Goal: Ask a question

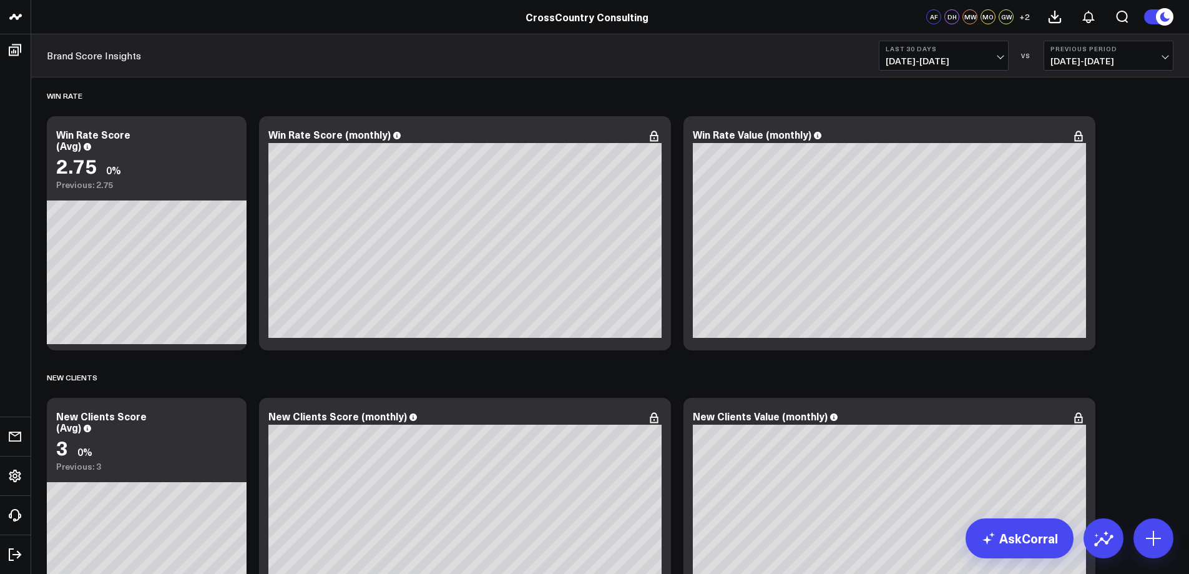
scroll to position [3713, 0]
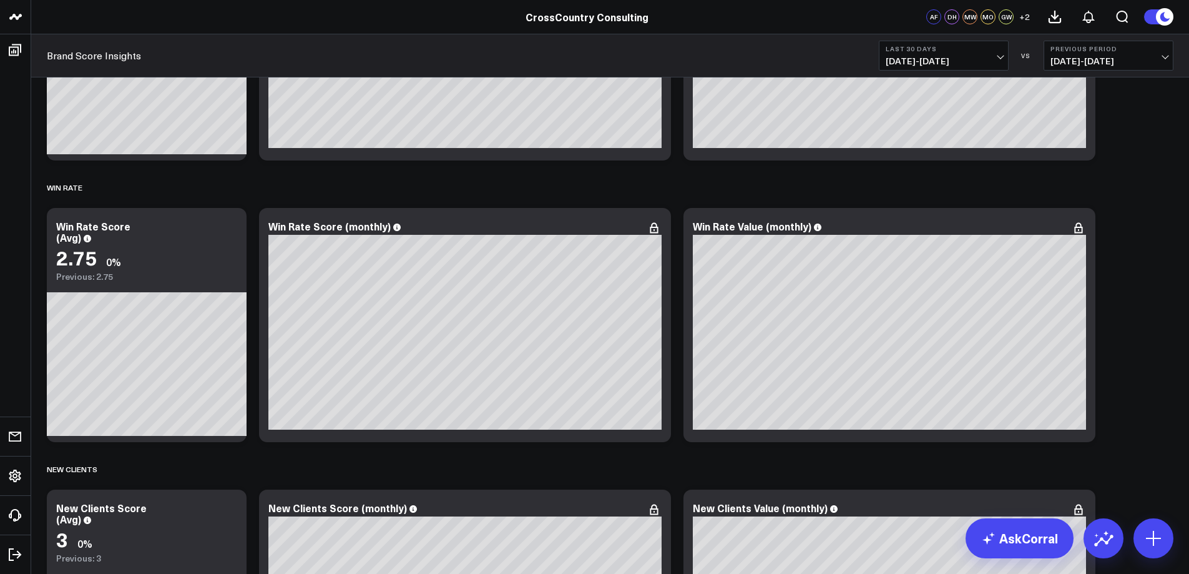
click at [1145, 64] on span "[DATE] - [DATE]" at bounding box center [1109, 61] width 116 height 10
click at [1092, 153] on link "No Comparison" at bounding box center [1109, 156] width 129 height 24
click at [997, 57] on span "[DATE] - [DATE]" at bounding box center [944, 61] width 116 height 10
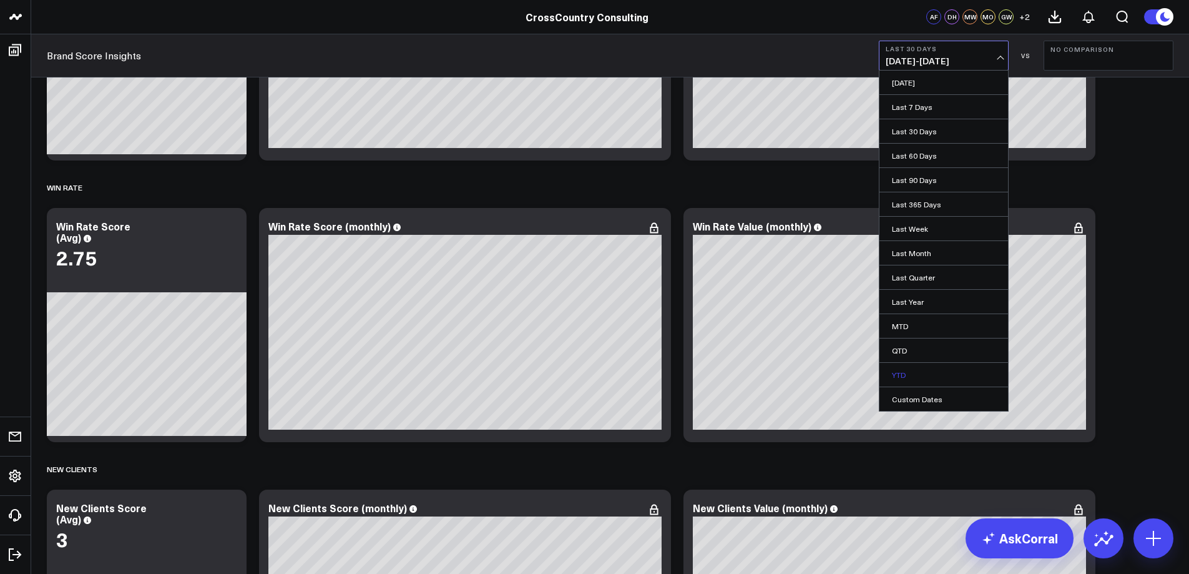
click at [927, 365] on link "YTD" at bounding box center [944, 375] width 129 height 24
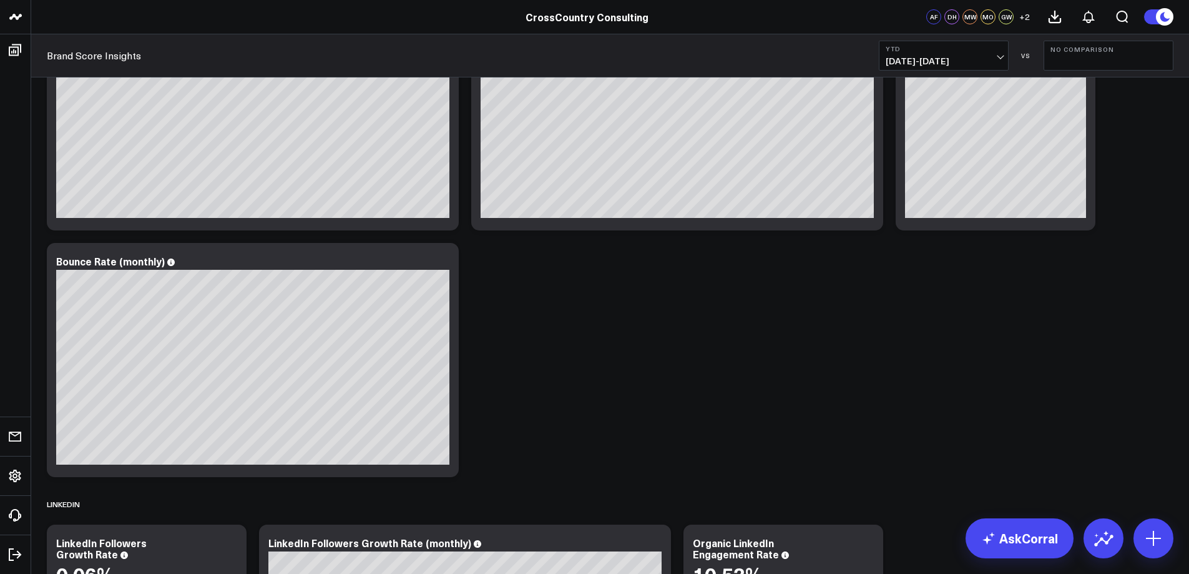
scroll to position [322, 0]
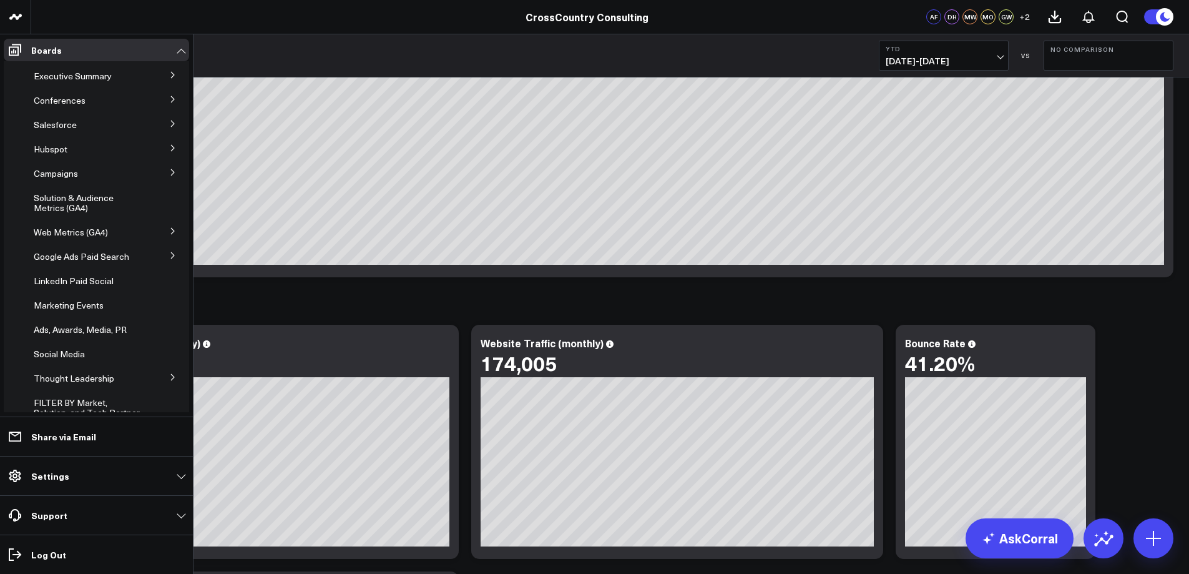
click at [171, 98] on icon at bounding box center [172, 99] width 3 height 6
click at [74, 101] on span "Conferences" at bounding box center [60, 100] width 52 height 12
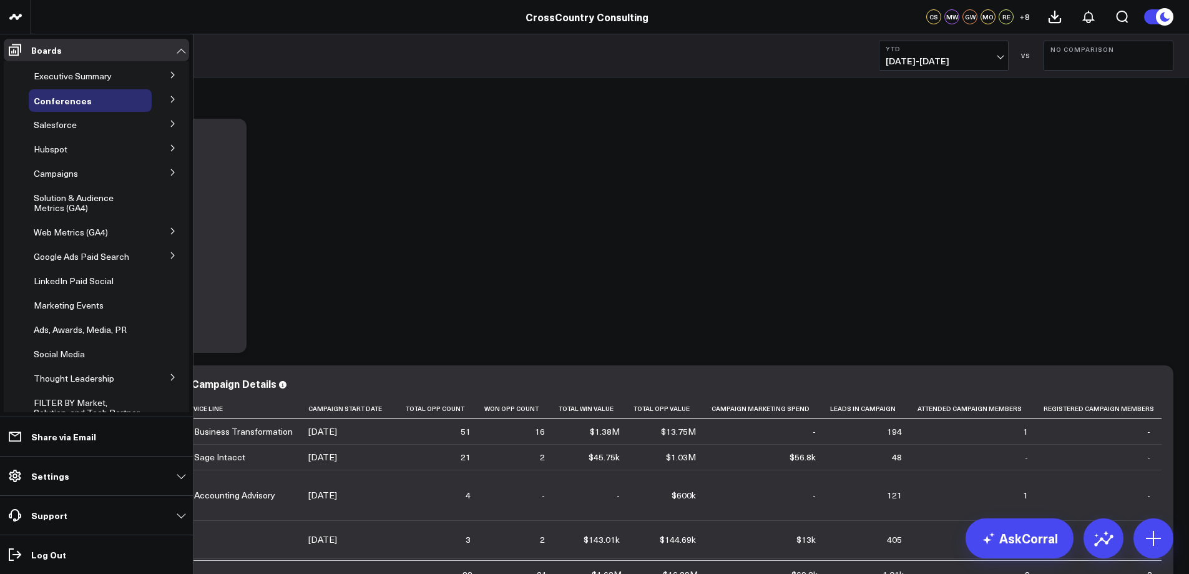
click at [162, 97] on button at bounding box center [173, 98] width 32 height 19
click at [101, 125] on span "Conferences (2024)" at bounding box center [80, 123] width 79 height 12
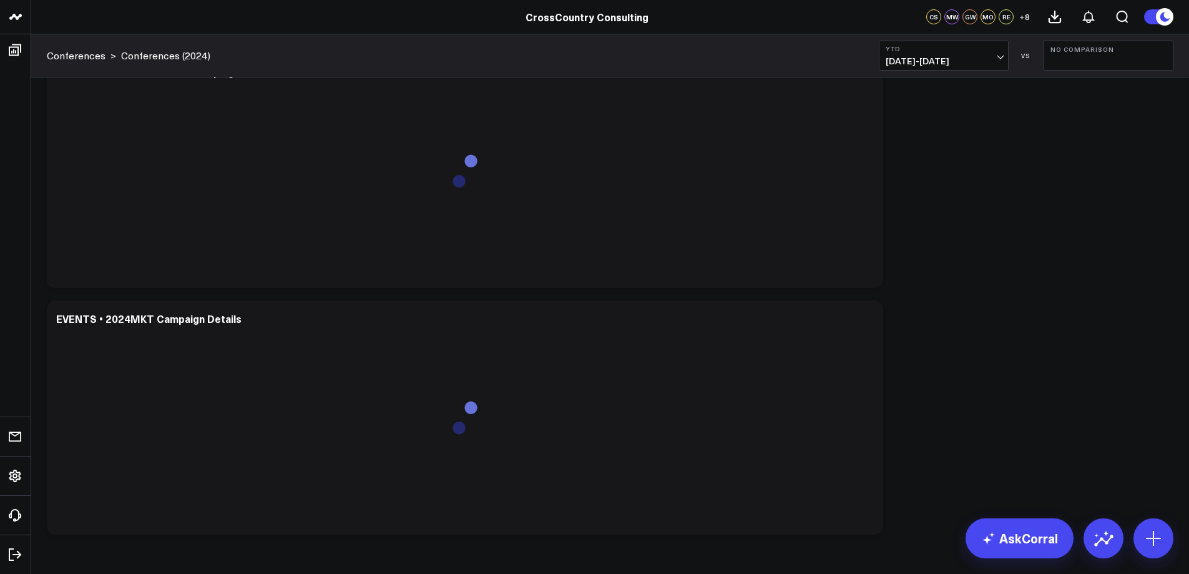
scroll to position [81, 0]
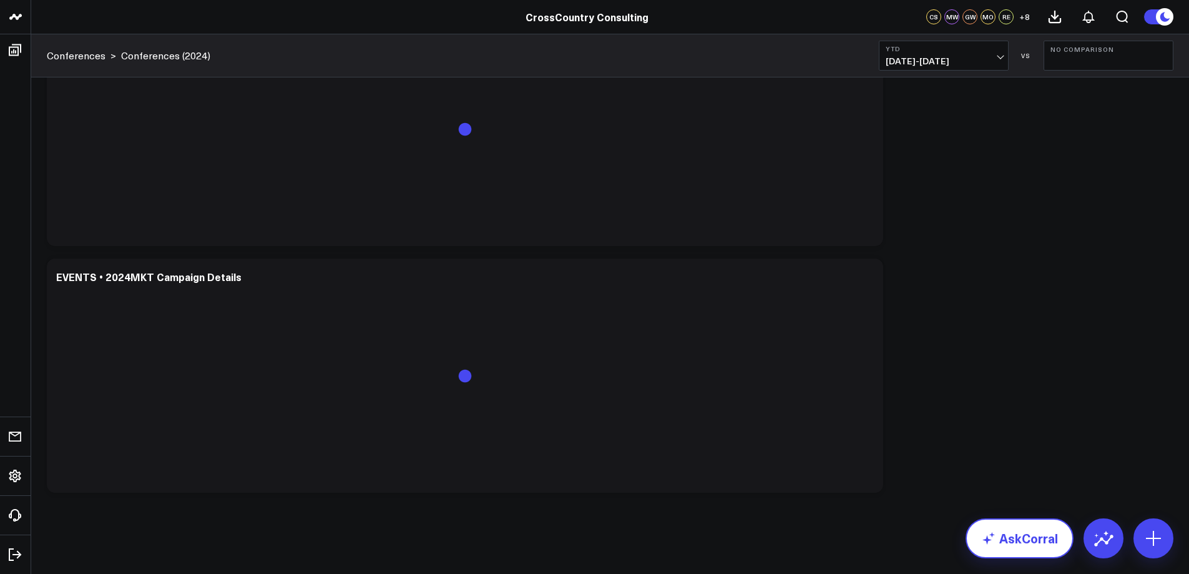
click at [1013, 539] on link "AskCorral" at bounding box center [1020, 538] width 108 height 40
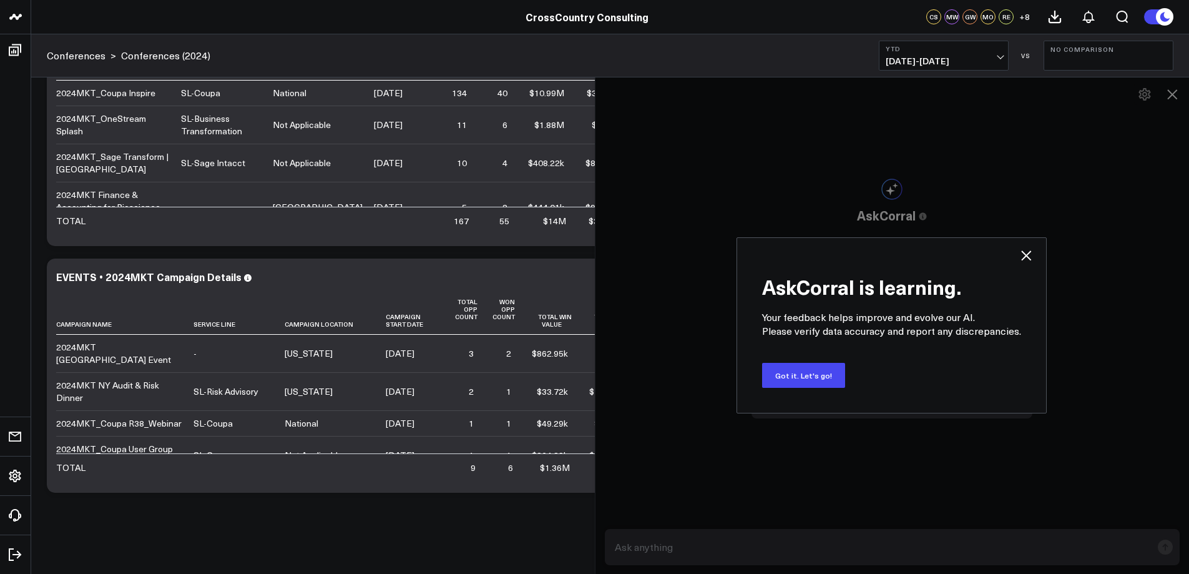
click at [942, 558] on div "AskCorral is learning. Your feedback helps improve and evolve our AI. Please ve…" at bounding box center [892, 325] width 595 height 497
click at [913, 548] on div "AskCorral is learning. Your feedback helps improve and evolve our AI. Please ve…" at bounding box center [892, 325] width 595 height 497
click at [799, 379] on button "Got it. Let's go!" at bounding box center [803, 375] width 83 height 25
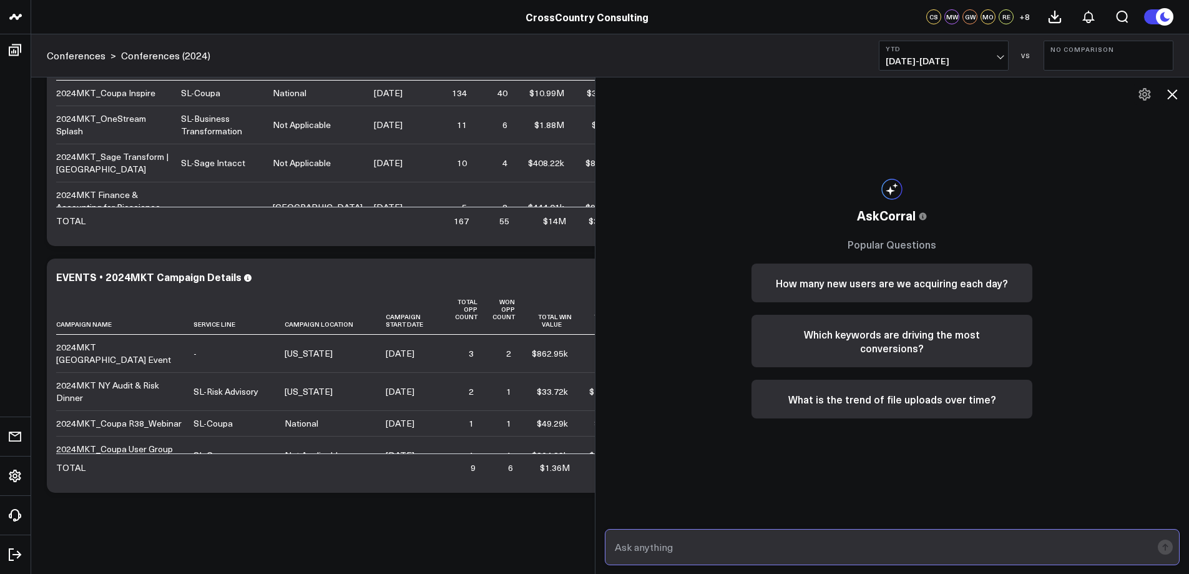
click at [706, 546] on input "text" at bounding box center [882, 547] width 541 height 22
type input "which accounts did we have won opportunities with from Coupa Inspire 2024?"
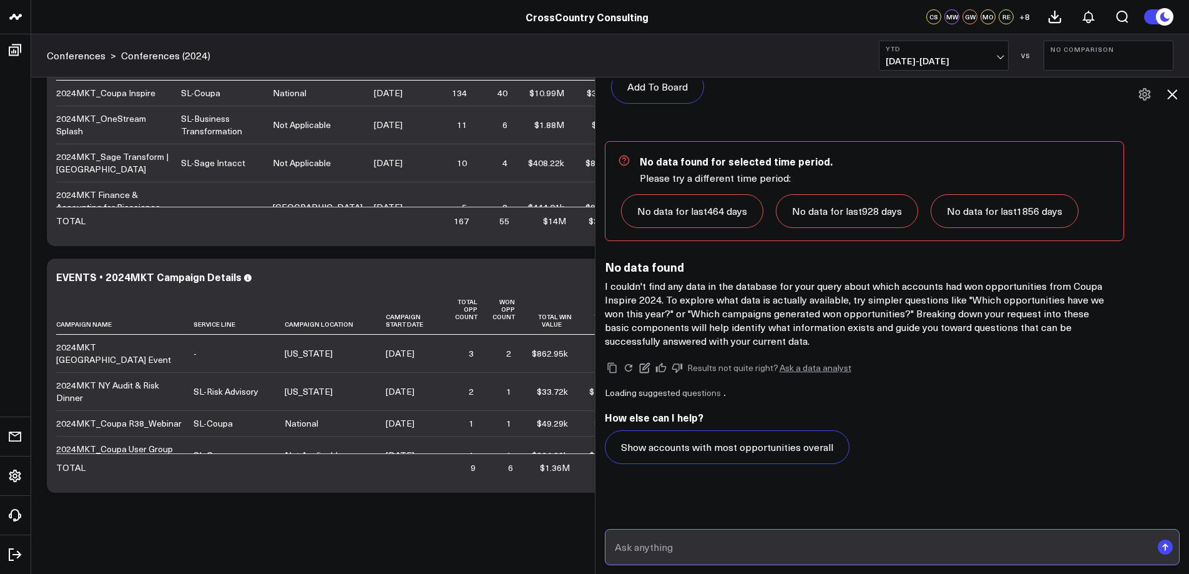
scroll to position [671, 0]
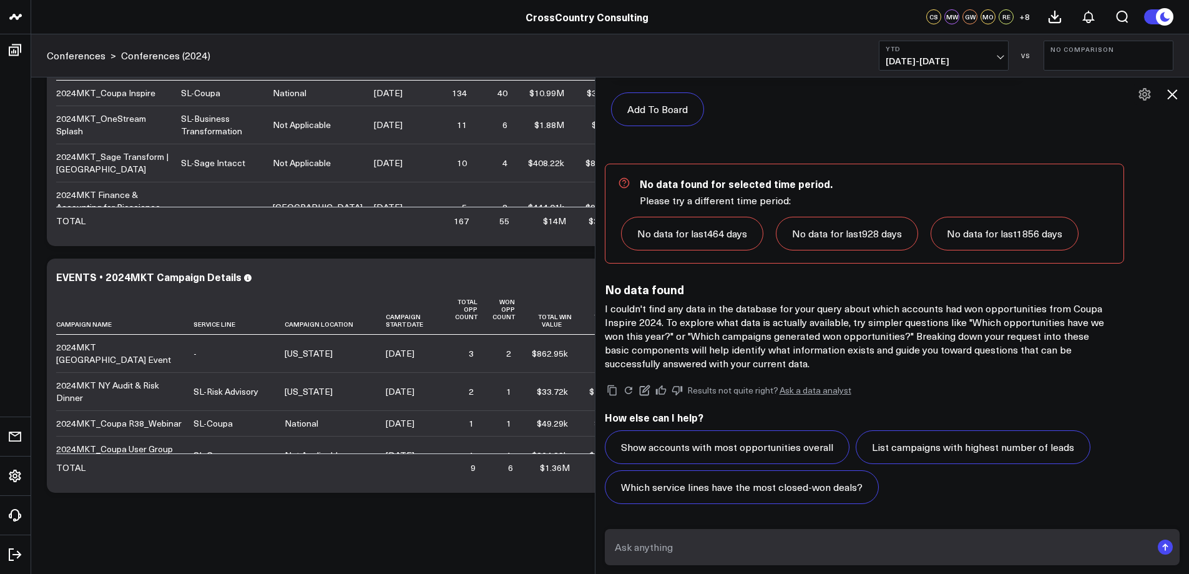
click at [1170, 94] on icon at bounding box center [1172, 94] width 15 height 15
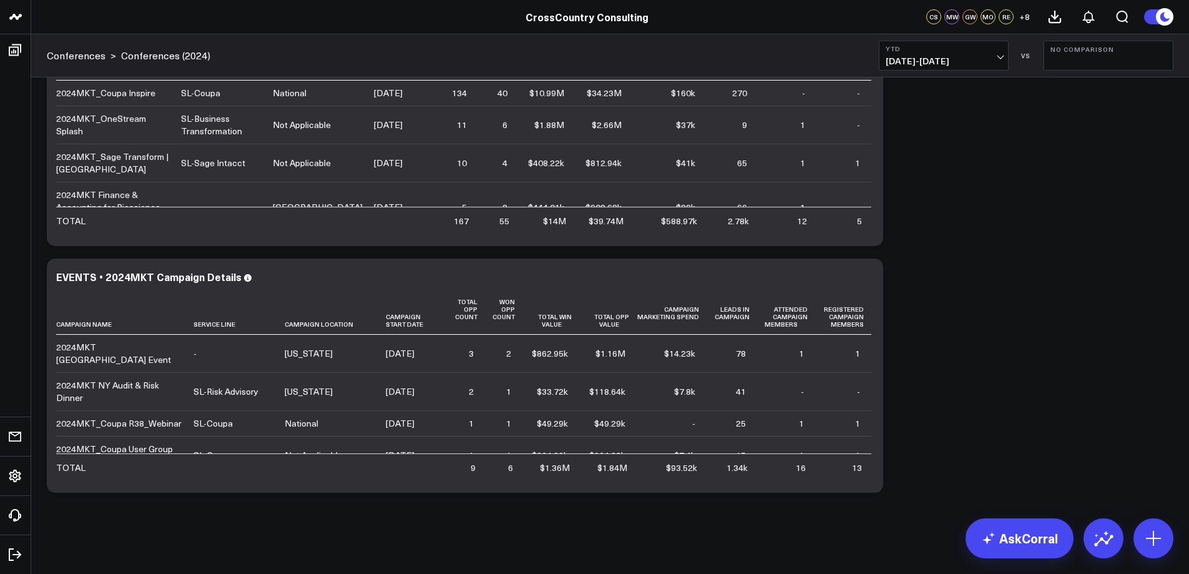
scroll to position [0, 0]
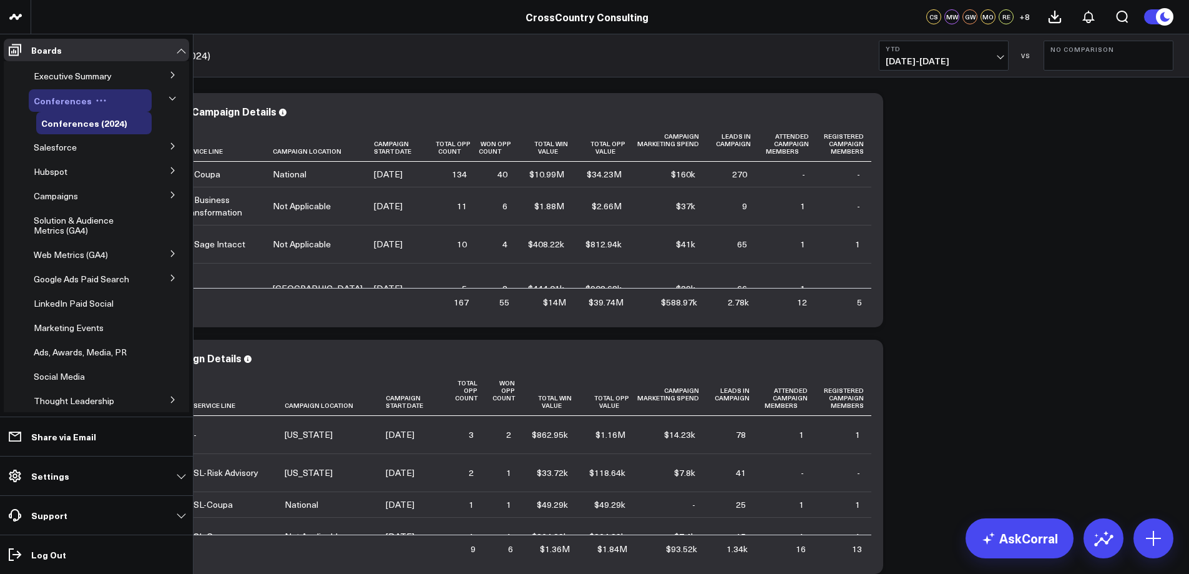
click at [62, 99] on span "Conferences" at bounding box center [63, 100] width 58 height 12
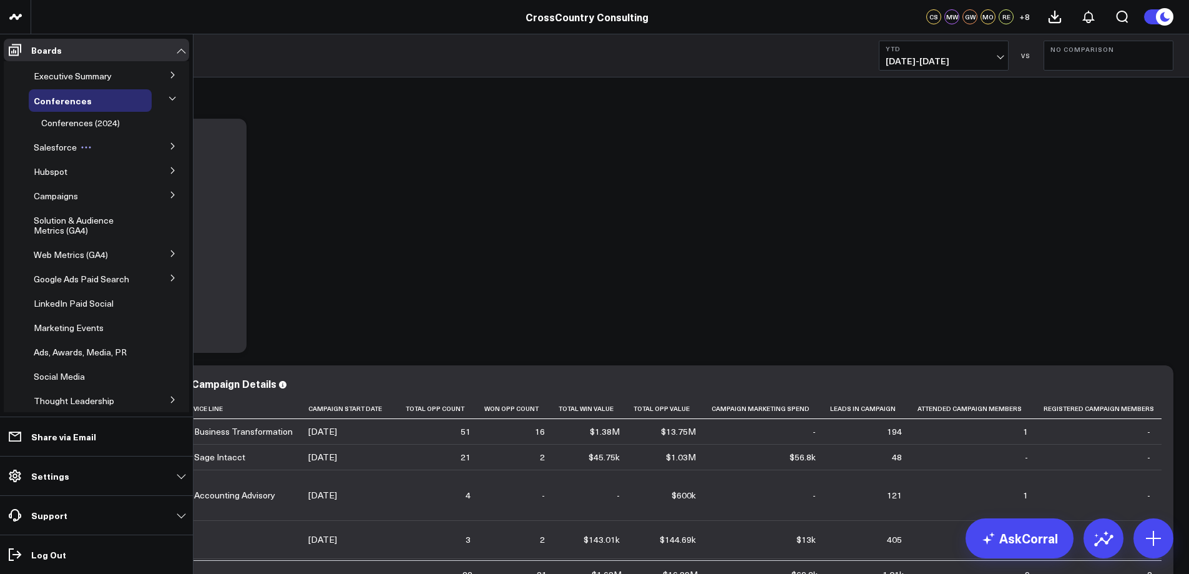
click at [81, 150] on icon at bounding box center [86, 147] width 11 height 11
click at [53, 144] on span "Salesforce" at bounding box center [55, 147] width 43 height 12
click at [56, 145] on span "Salesforce" at bounding box center [55, 147] width 43 height 12
click at [169, 145] on icon at bounding box center [172, 145] width 7 height 7
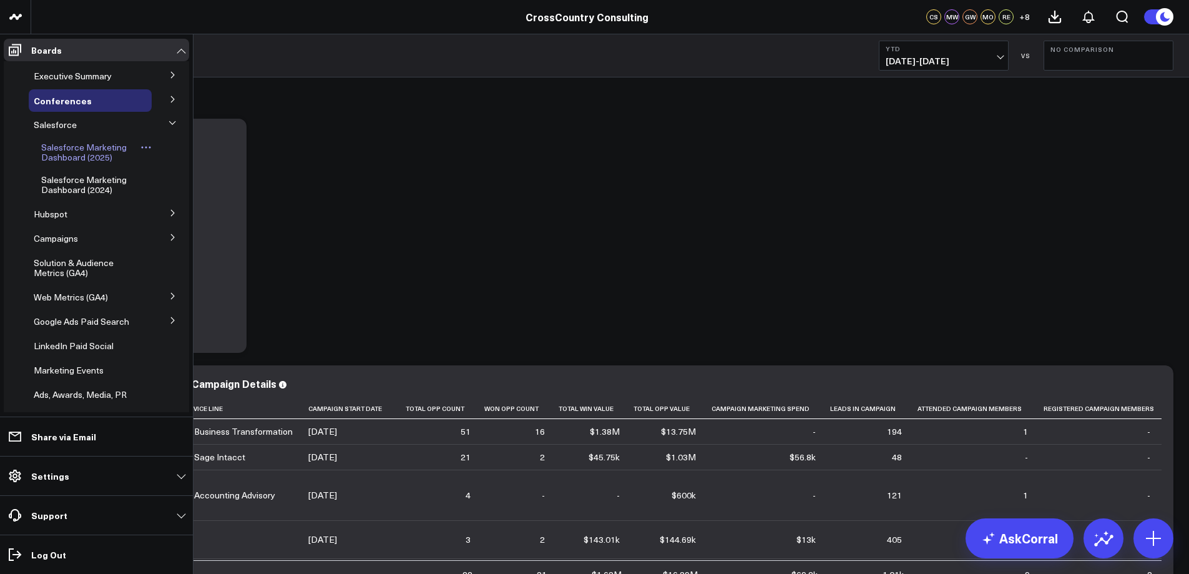
click at [97, 154] on span "Salesforce Marketing Dashboard (2025)" at bounding box center [84, 152] width 86 height 22
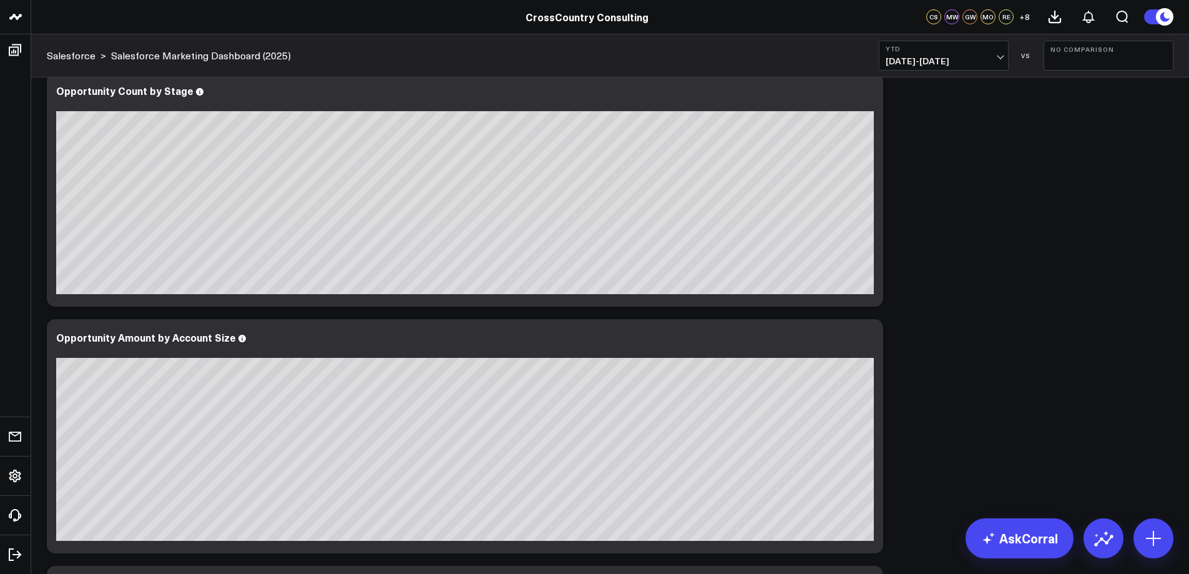
scroll to position [563, 0]
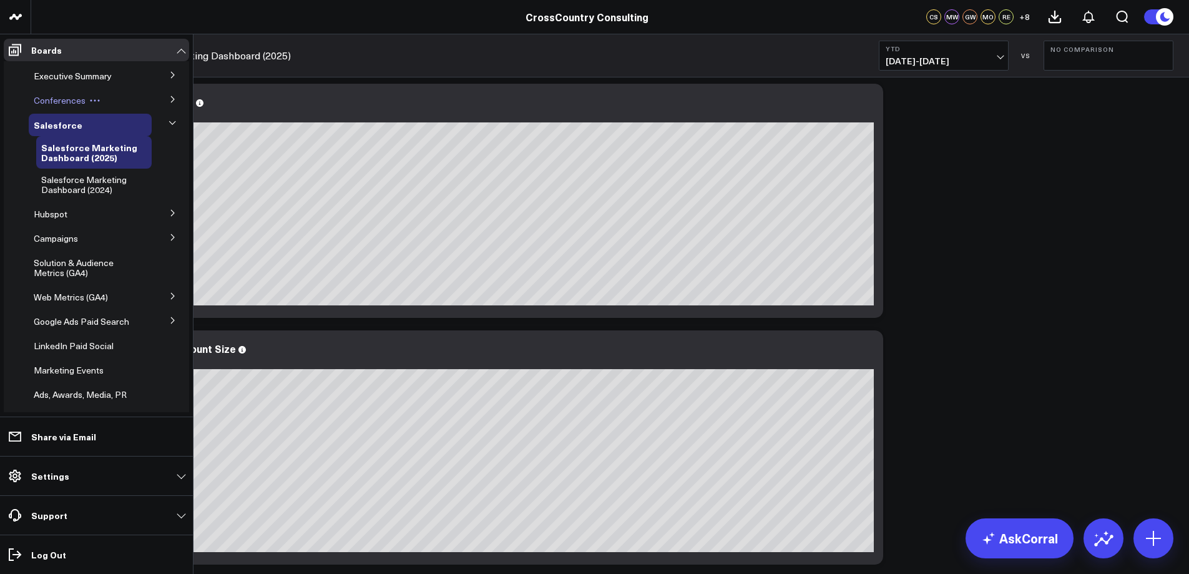
click at [87, 100] on button at bounding box center [95, 101] width 19 height 10
click at [169, 97] on icon at bounding box center [172, 99] width 7 height 7
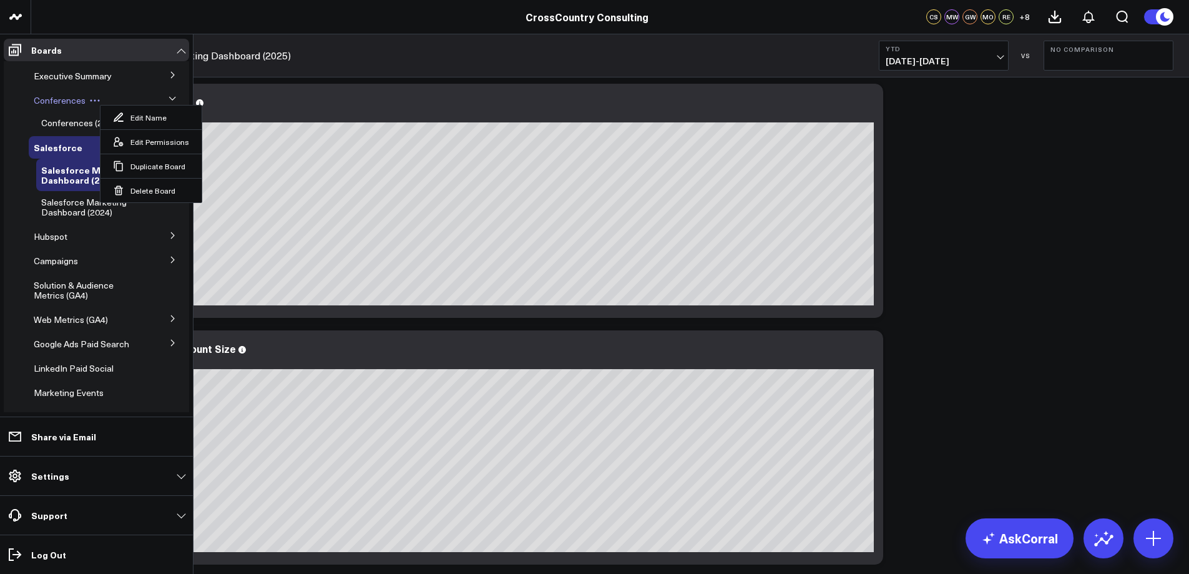
click at [64, 102] on span "Conferences" at bounding box center [60, 100] width 52 height 12
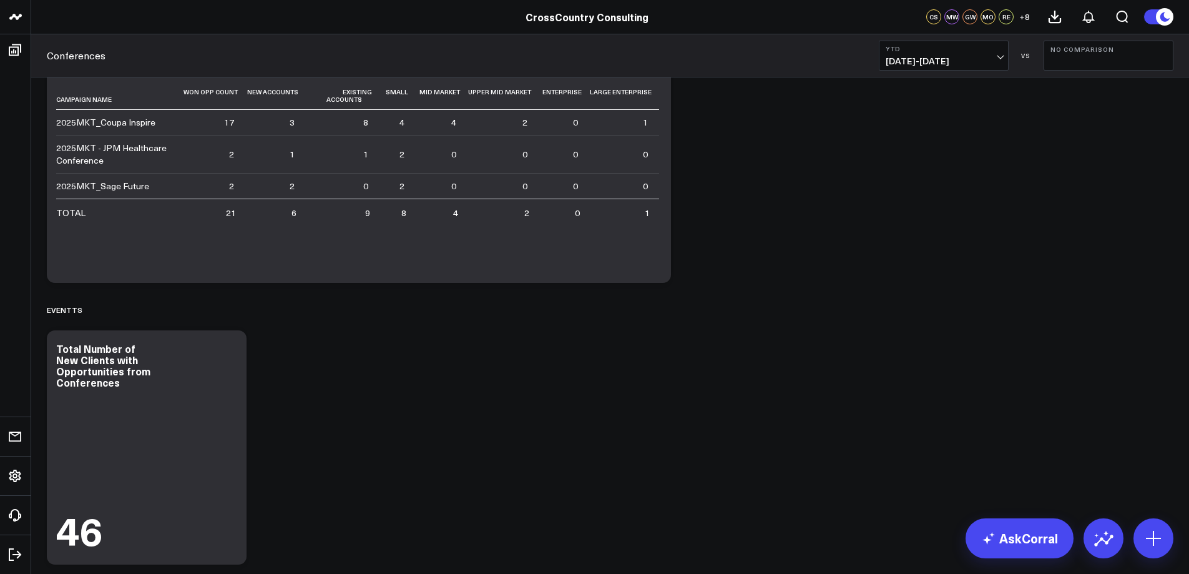
drag, startPoint x: 1189, startPoint y: 300, endPoint x: 1205, endPoint y: 184, distance: 117.3
click at [1189, 184] on html "CrossCountry Consulting CrossCountry Consulting CS MW GW MO RE + 8 Conferences …" at bounding box center [594, 288] width 1189 height 1702
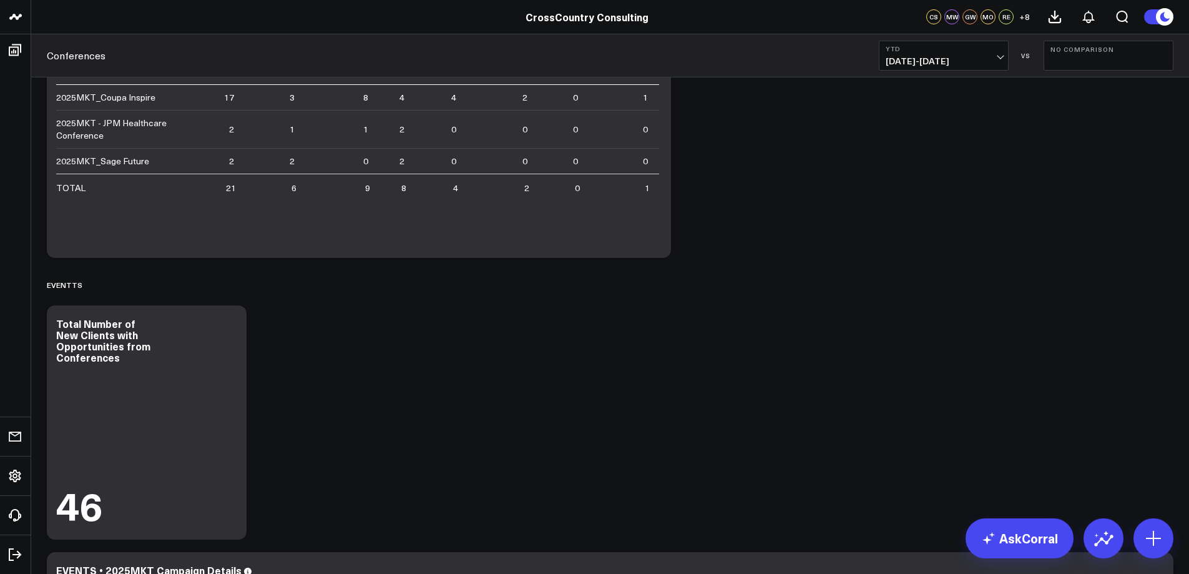
scroll to position [318, 0]
